Goal: Find specific page/section: Find specific page/section

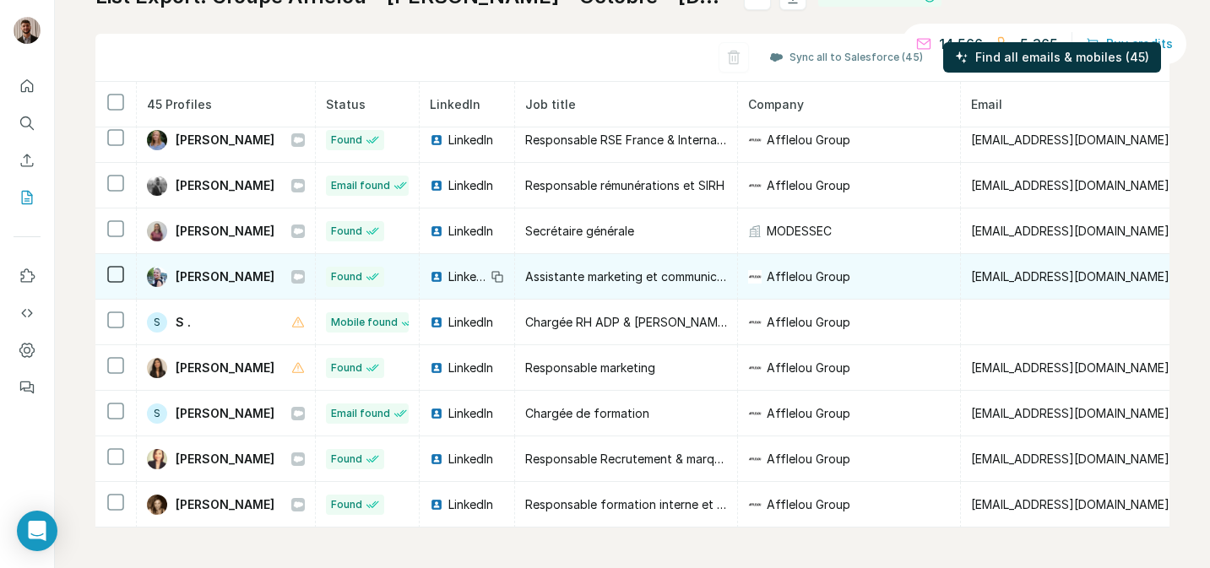
scroll to position [1646, 0]
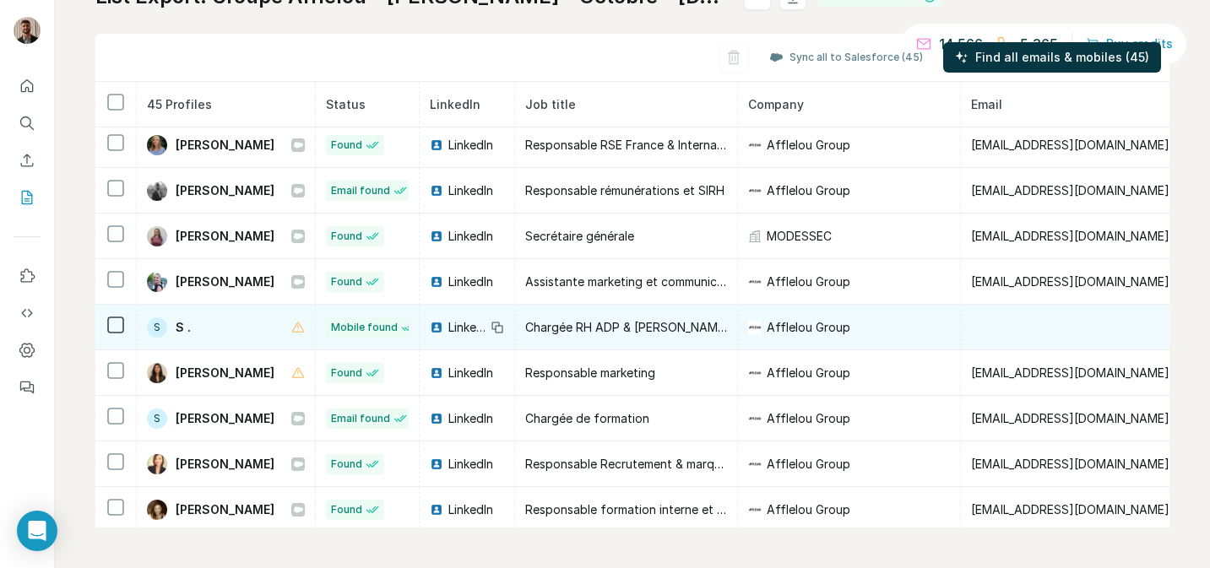
click at [180, 325] on span "S ." at bounding box center [183, 327] width 15 height 17
click at [485, 322] on span "LinkedIn" at bounding box center [466, 327] width 37 height 17
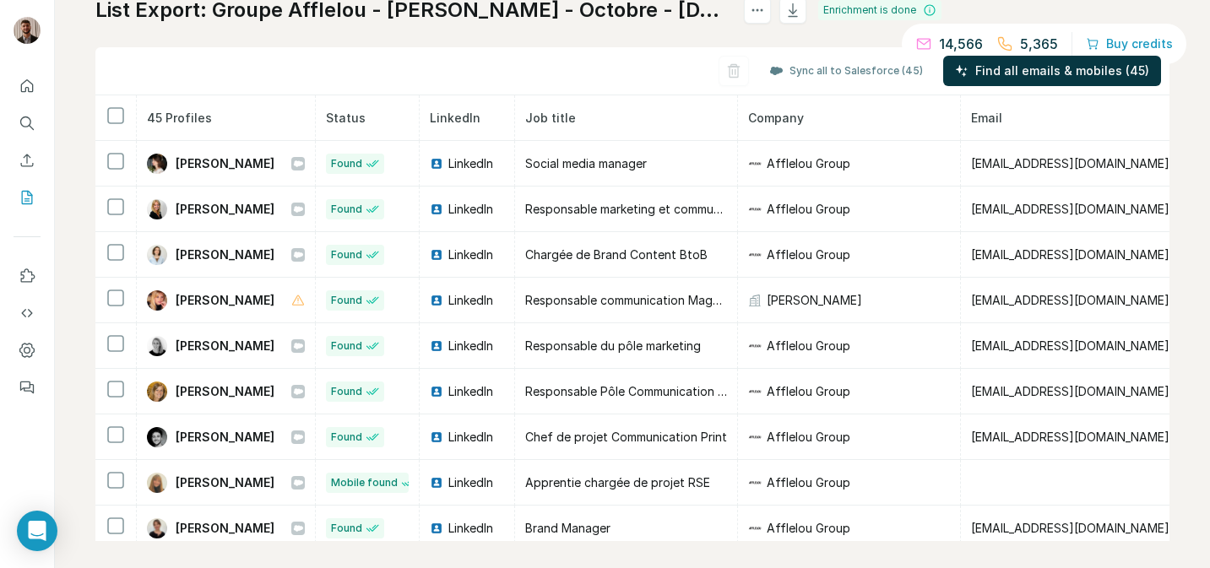
scroll to position [125, 0]
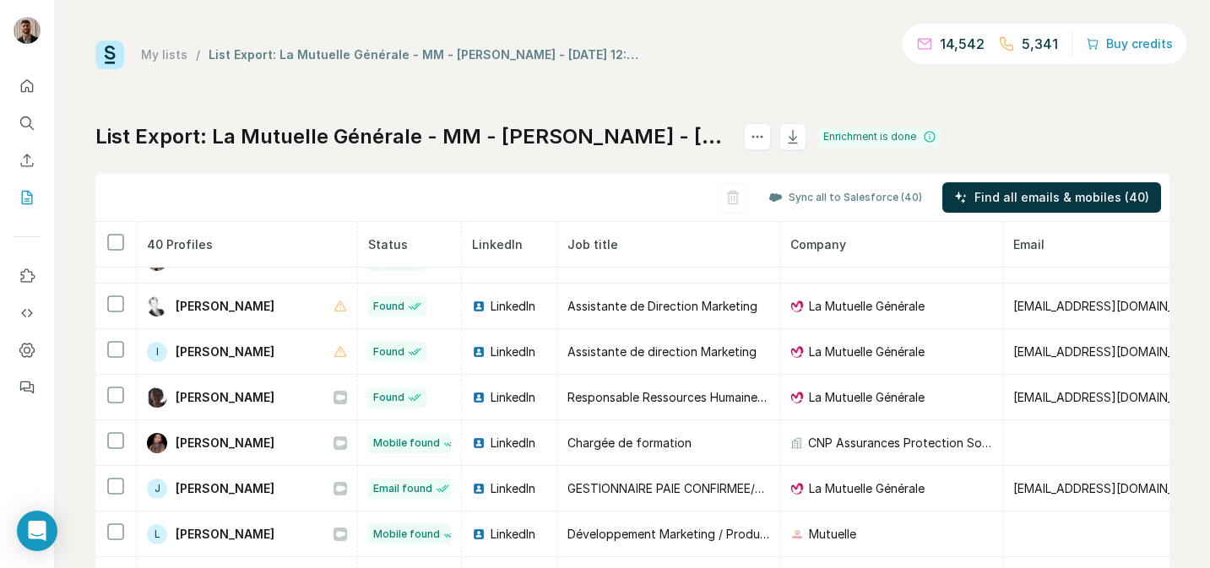
scroll to position [1172, 0]
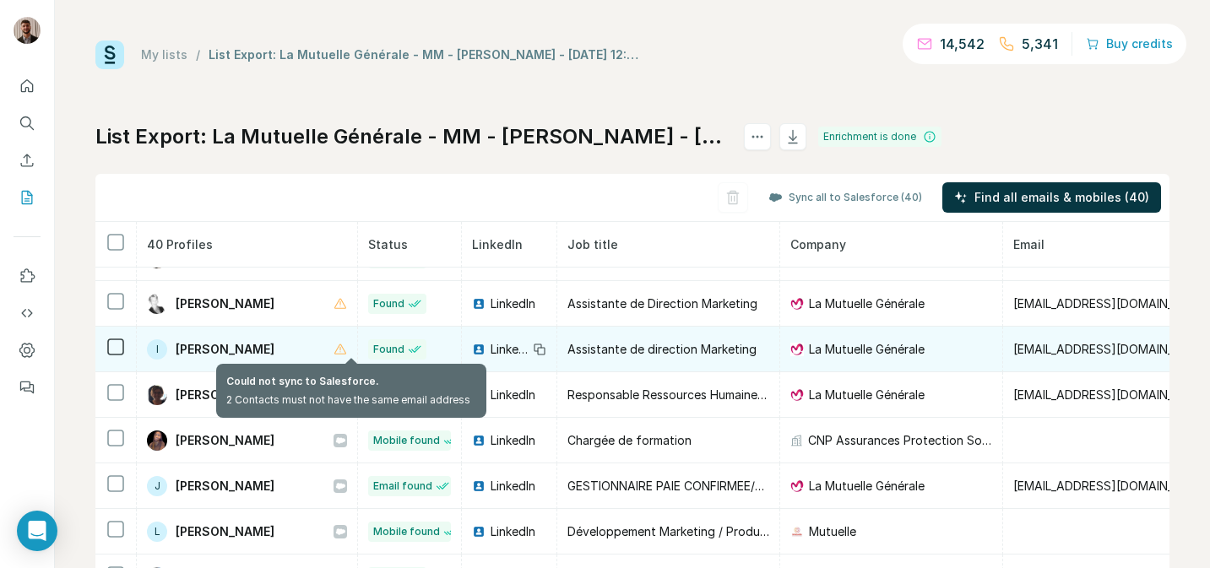
click at [346, 352] on icon at bounding box center [340, 349] width 12 height 10
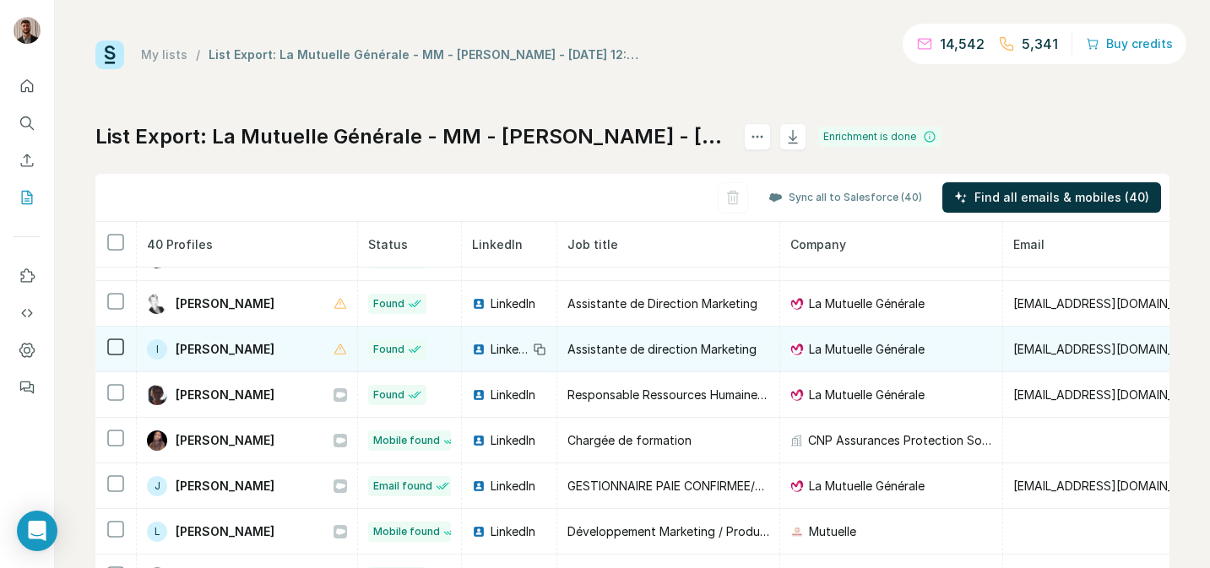
click at [247, 355] on span "[PERSON_NAME]" at bounding box center [225, 349] width 99 height 17
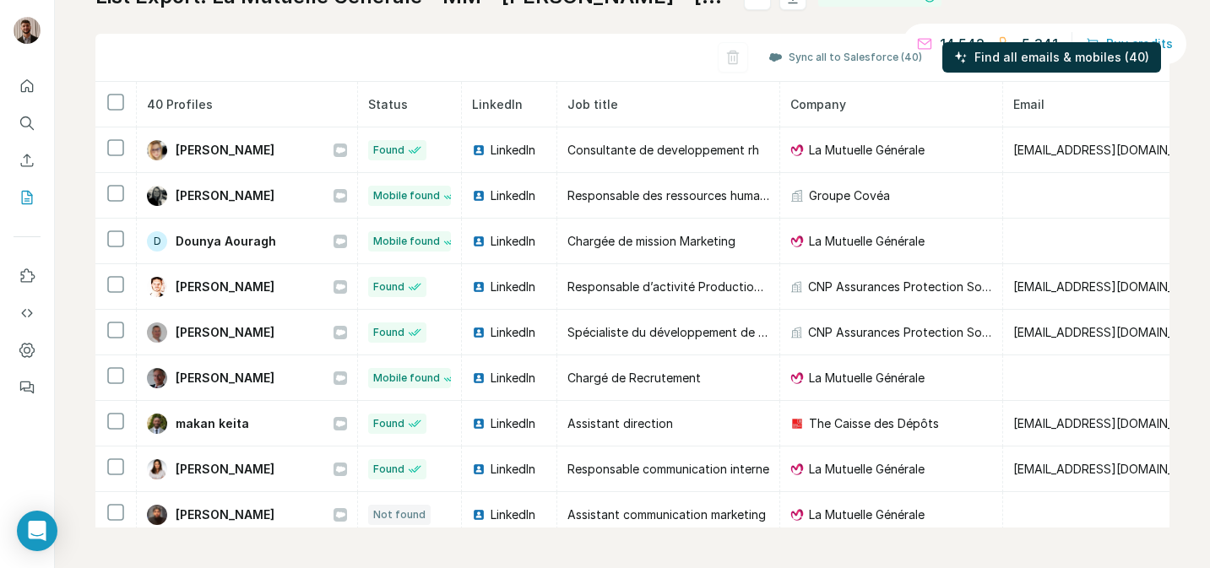
scroll to position [0, 0]
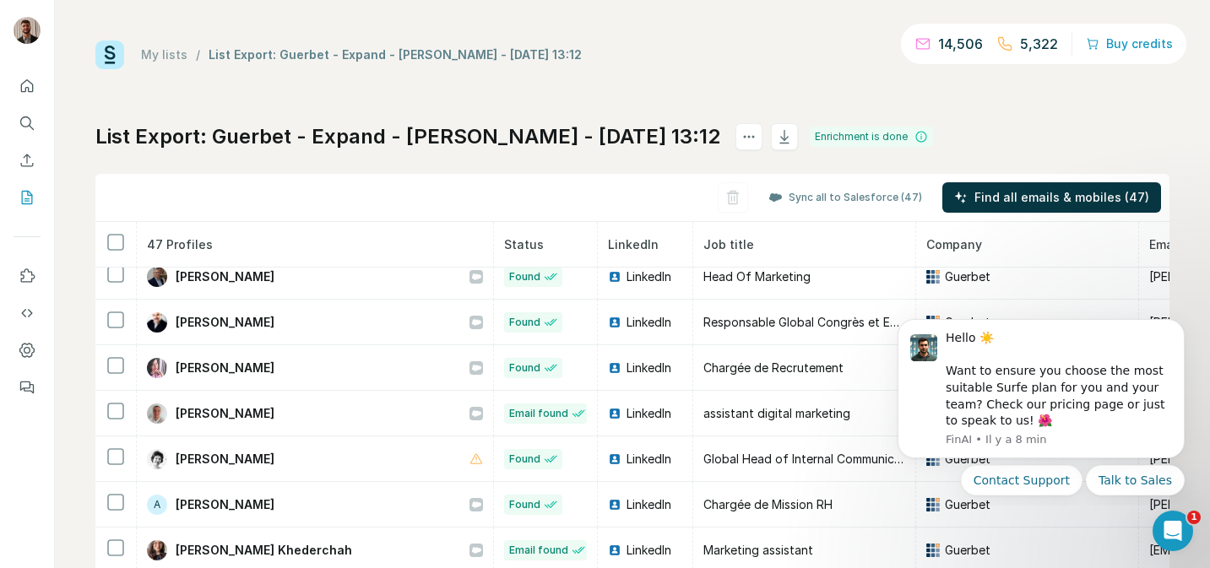
scroll to position [795, 0]
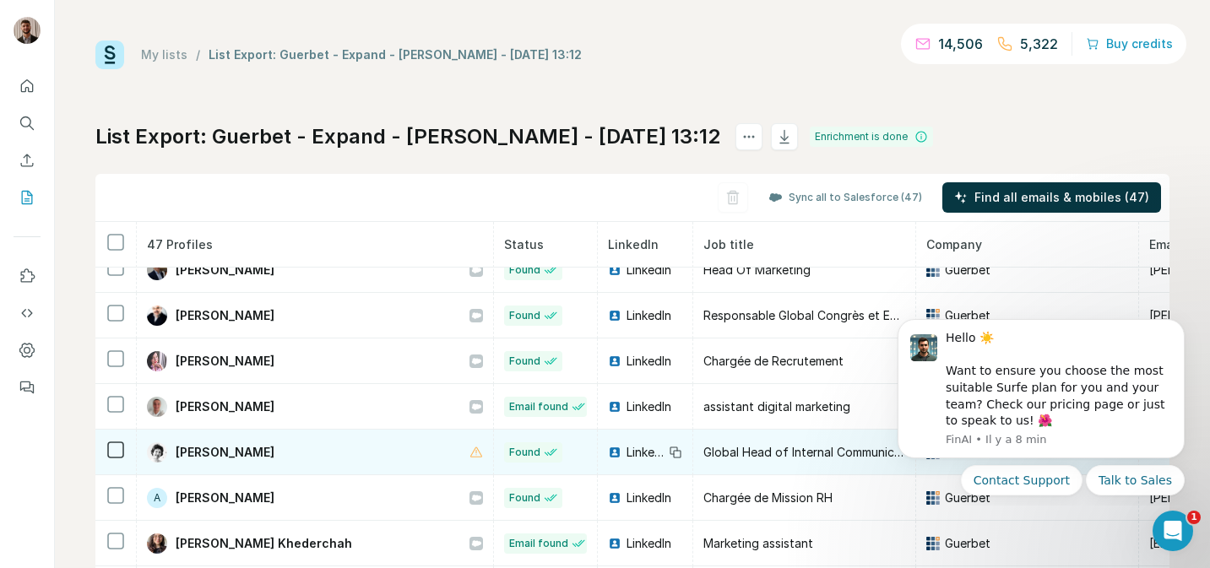
drag, startPoint x: 318, startPoint y: 450, endPoint x: 177, endPoint y: 451, distance: 141.0
click at [177, 451] on div "Valerie Domeneghetty" at bounding box center [315, 452] width 336 height 20
copy span "Valerie Domeneghetty"
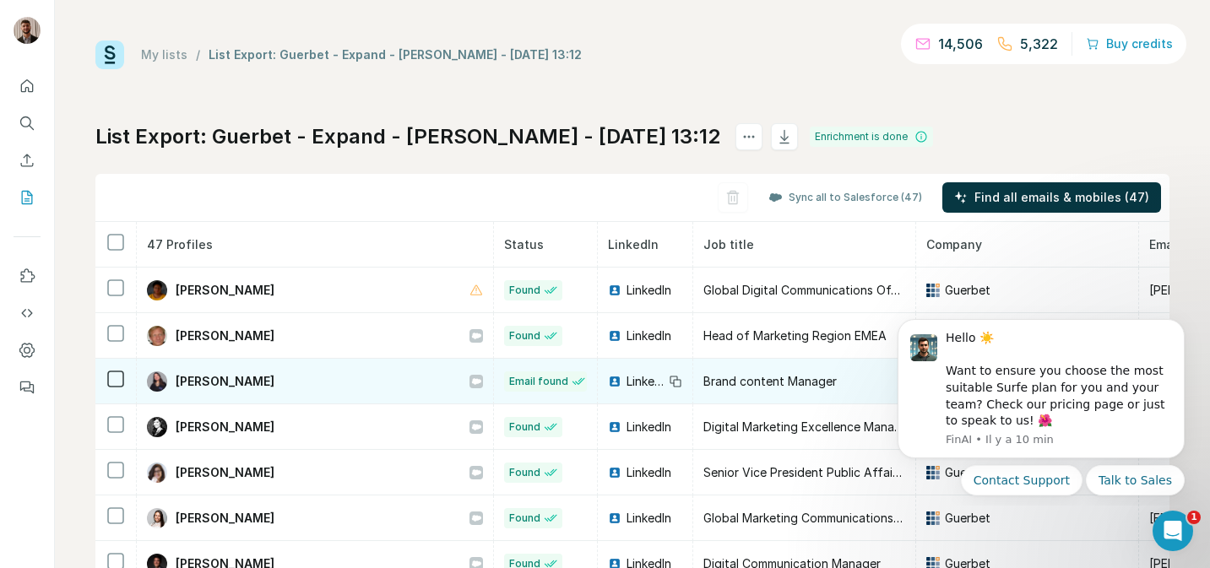
scroll to position [20, 0]
